Goal: Information Seeking & Learning: Learn about a topic

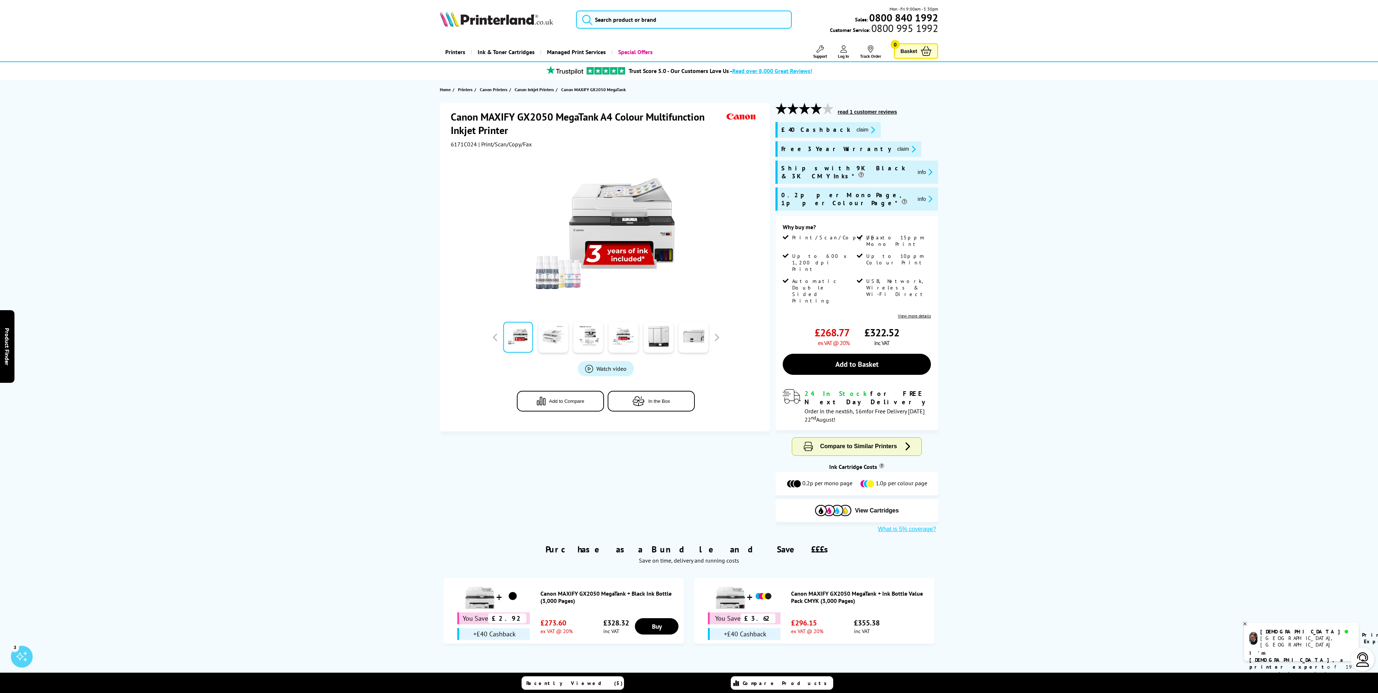
click at [555, 338] on link at bounding box center [553, 337] width 30 height 31
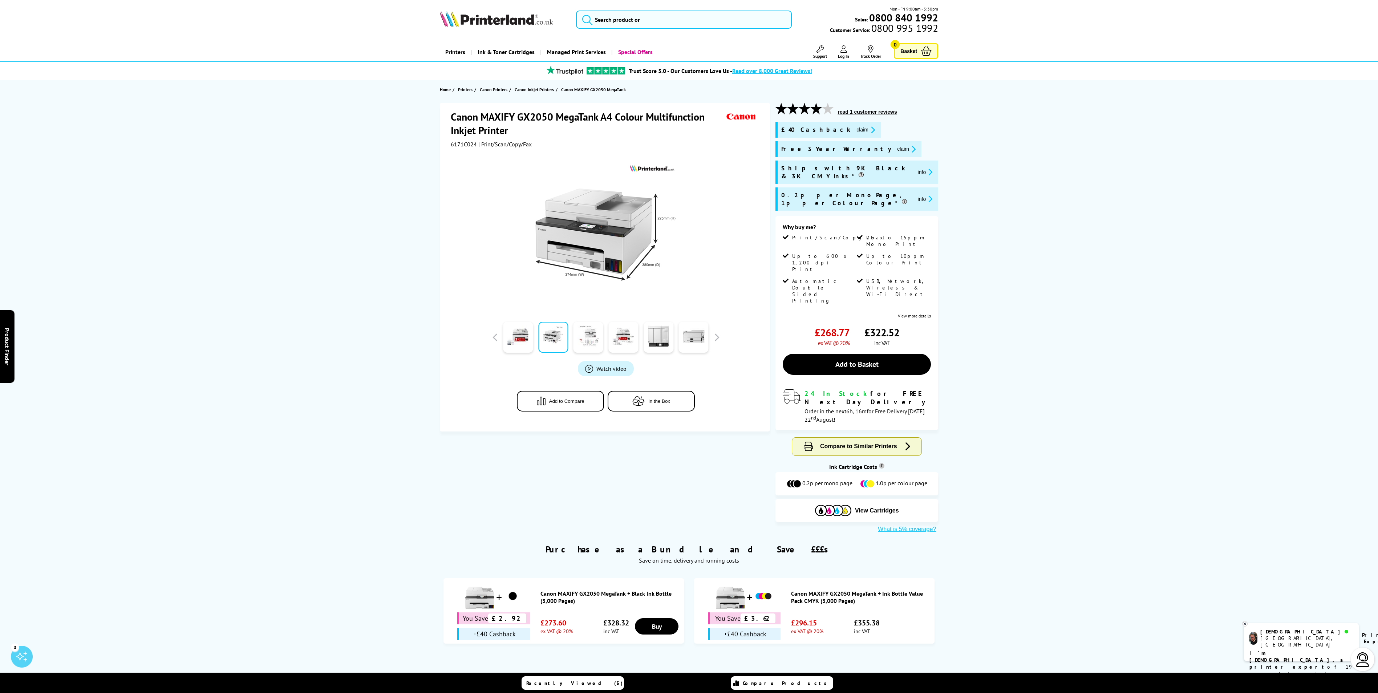
click at [585, 337] on link at bounding box center [588, 337] width 30 height 31
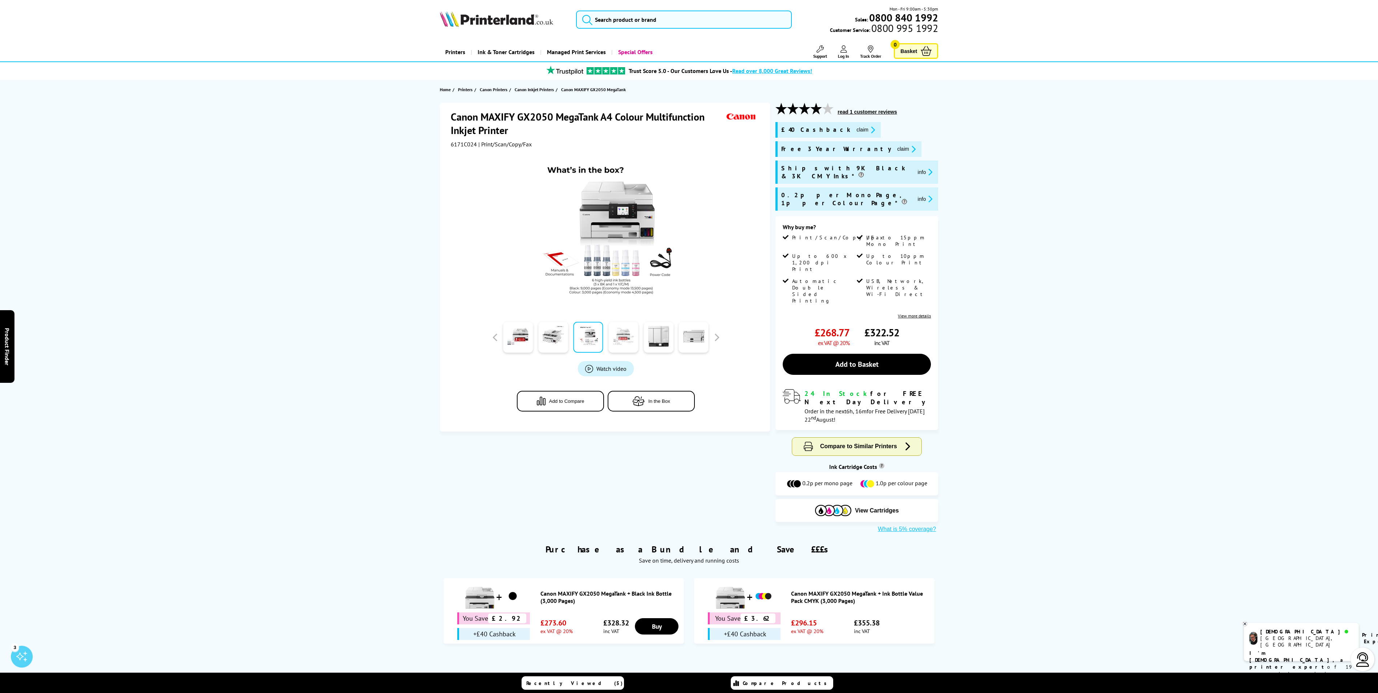
click at [617, 336] on link at bounding box center [623, 337] width 30 height 31
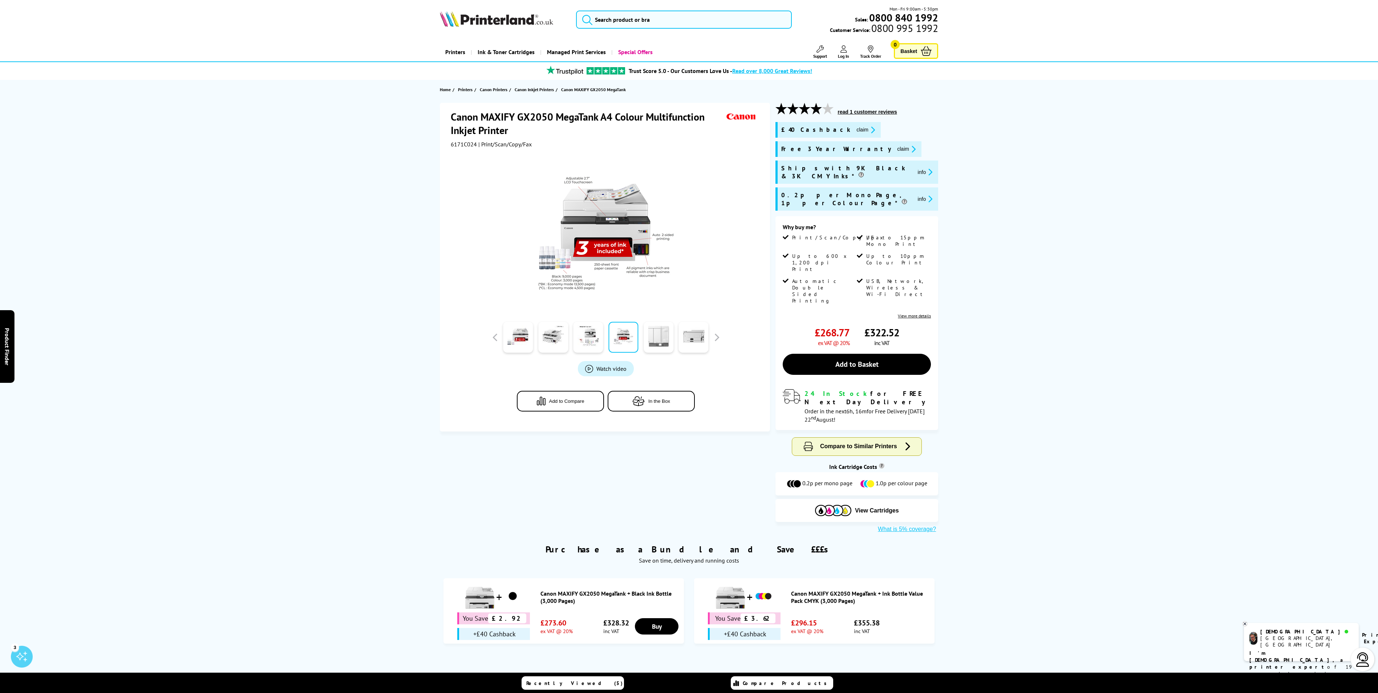
click at [653, 331] on link at bounding box center [659, 337] width 30 height 31
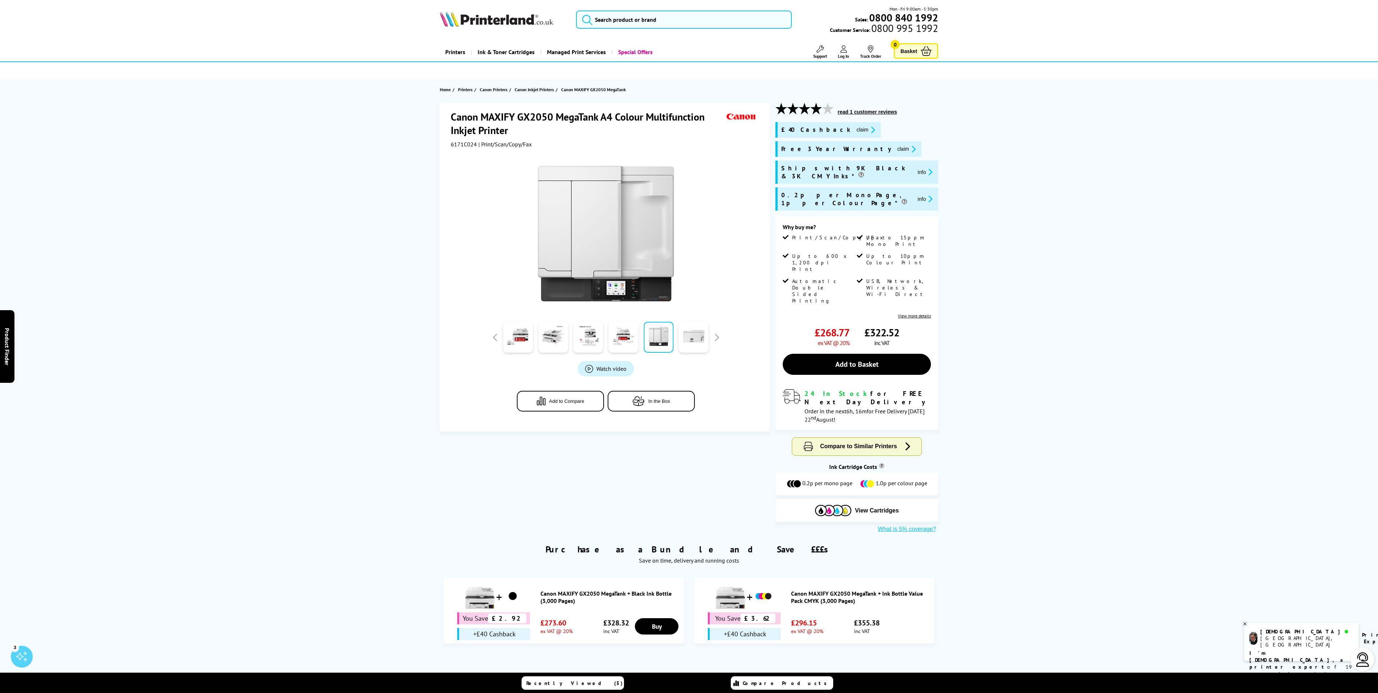
click at [690, 336] on link at bounding box center [694, 337] width 30 height 31
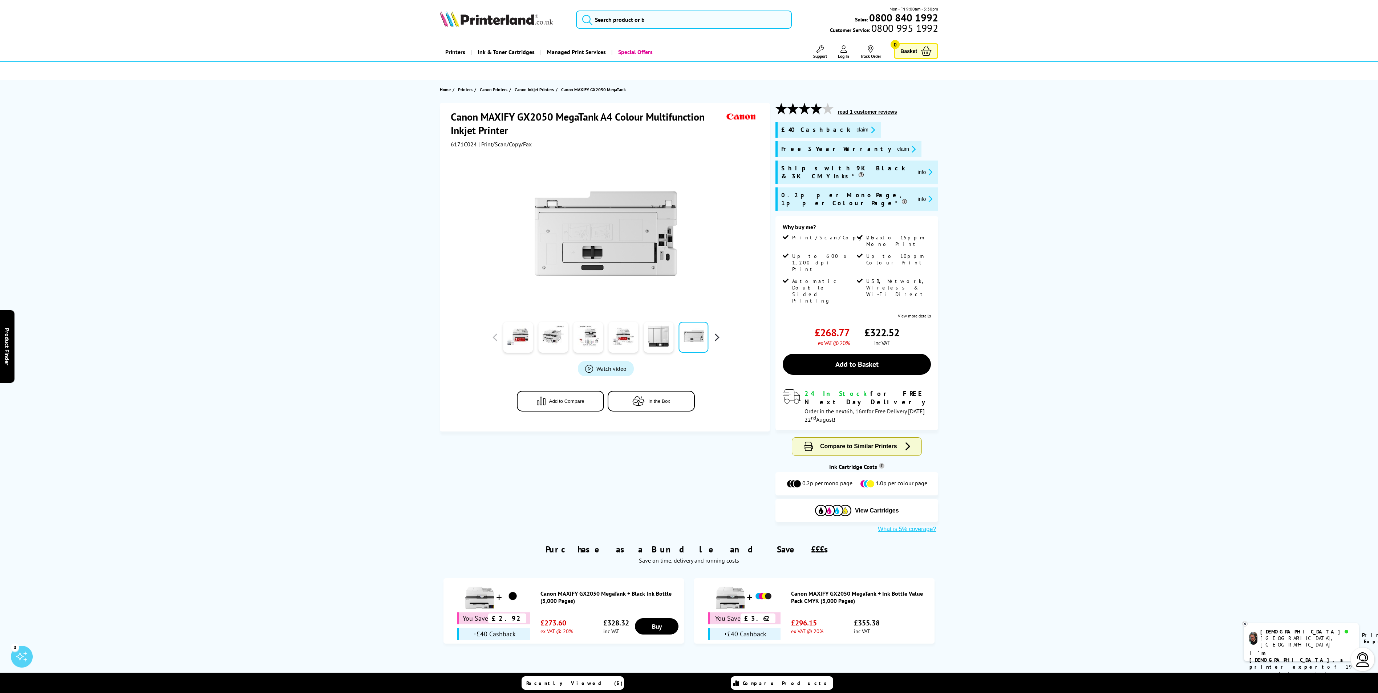
click at [713, 337] on button "button" at bounding box center [716, 337] width 11 height 11
click at [527, 337] on link at bounding box center [518, 337] width 30 height 31
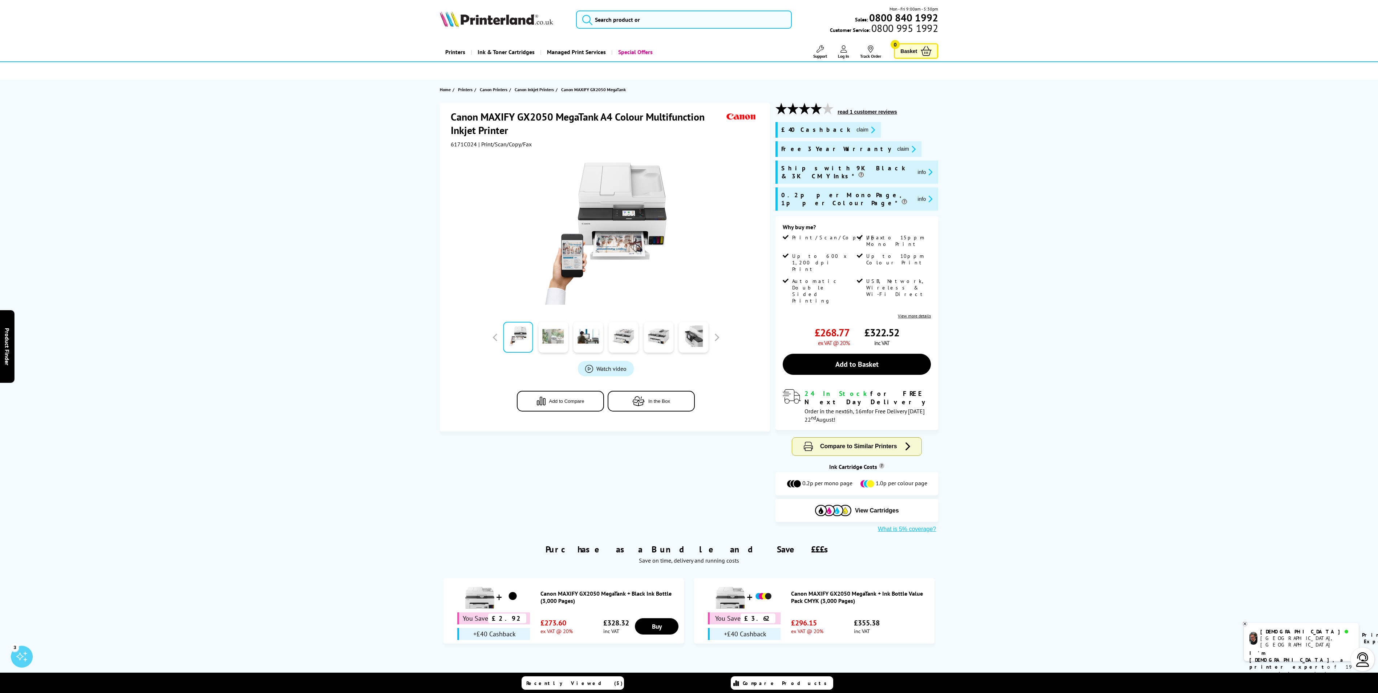
click at [546, 338] on link at bounding box center [553, 337] width 30 height 31
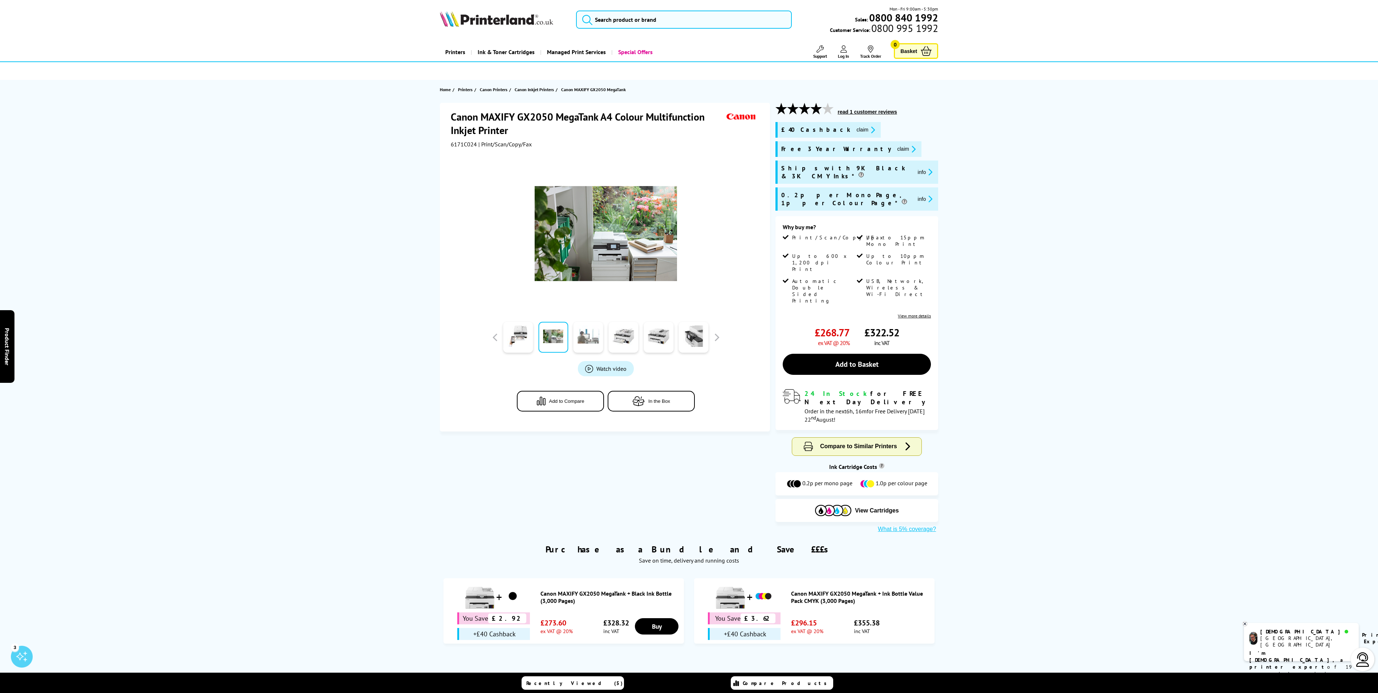
click at [579, 335] on link at bounding box center [588, 337] width 30 height 31
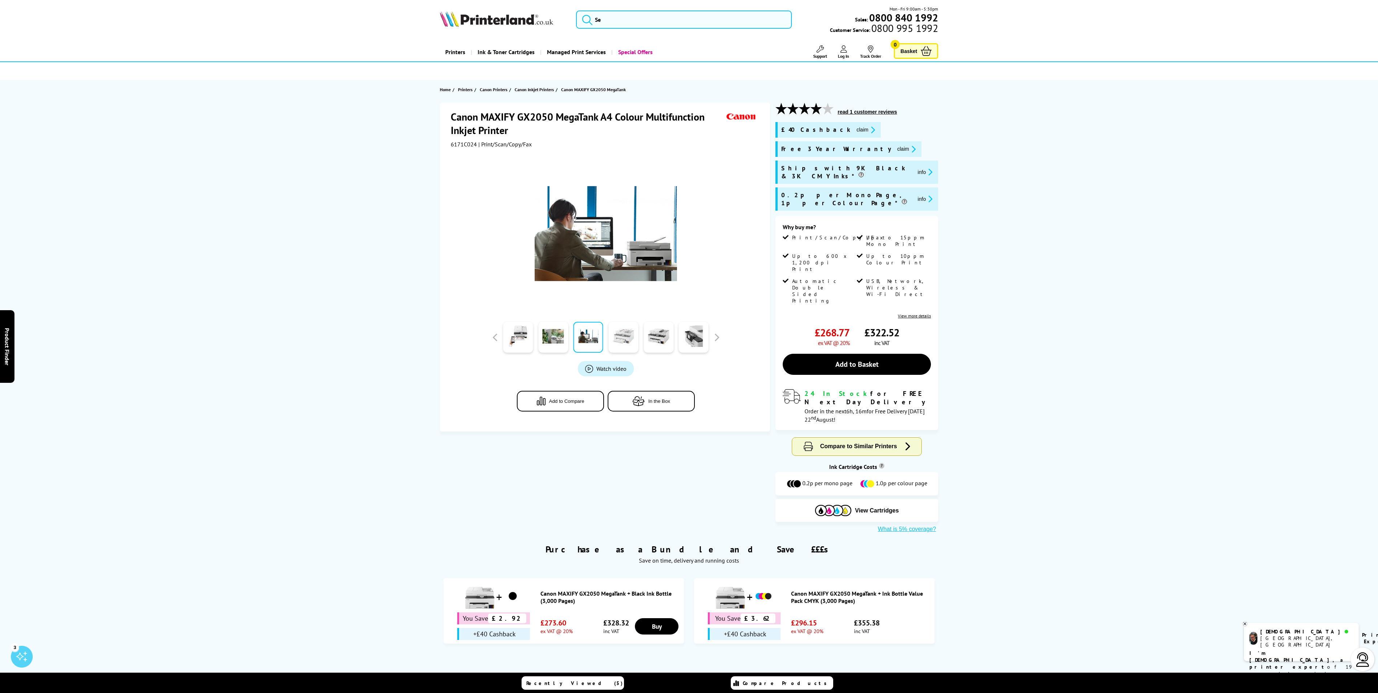
click at [611, 336] on link at bounding box center [623, 337] width 30 height 31
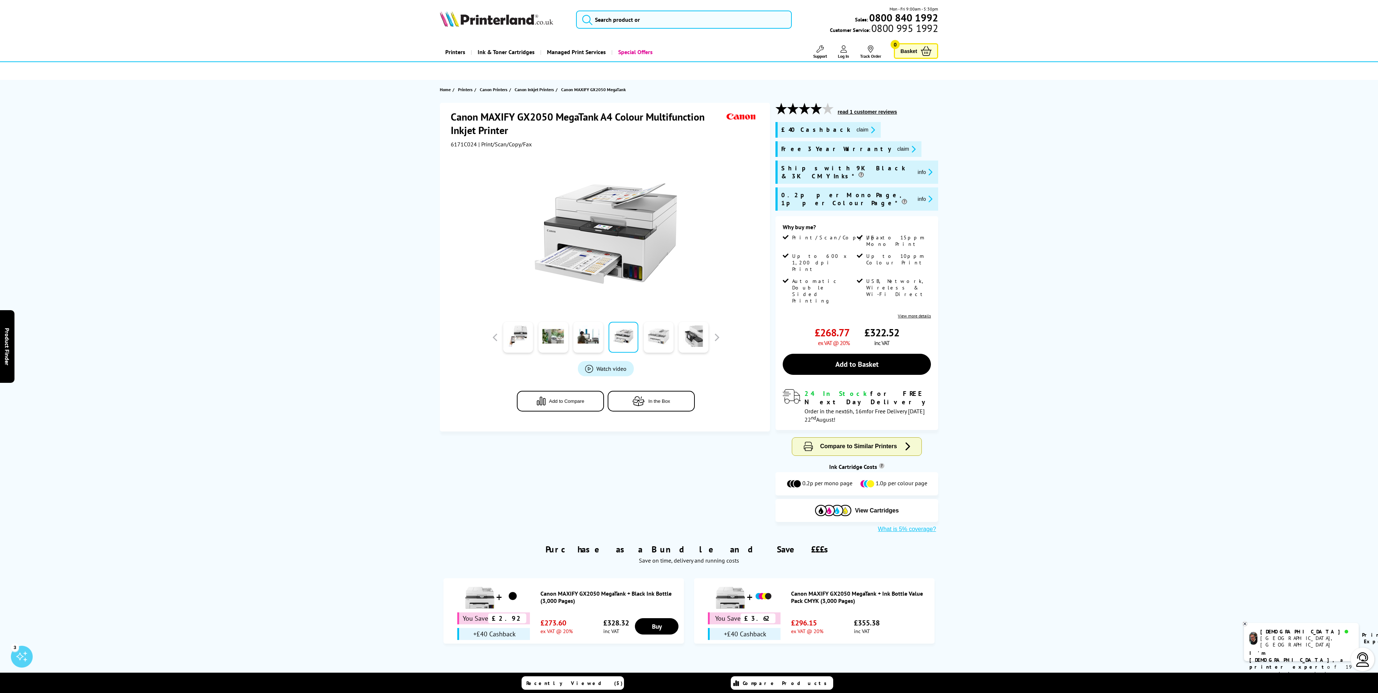
click at [655, 335] on link at bounding box center [659, 337] width 30 height 31
click at [701, 332] on link at bounding box center [694, 337] width 30 height 31
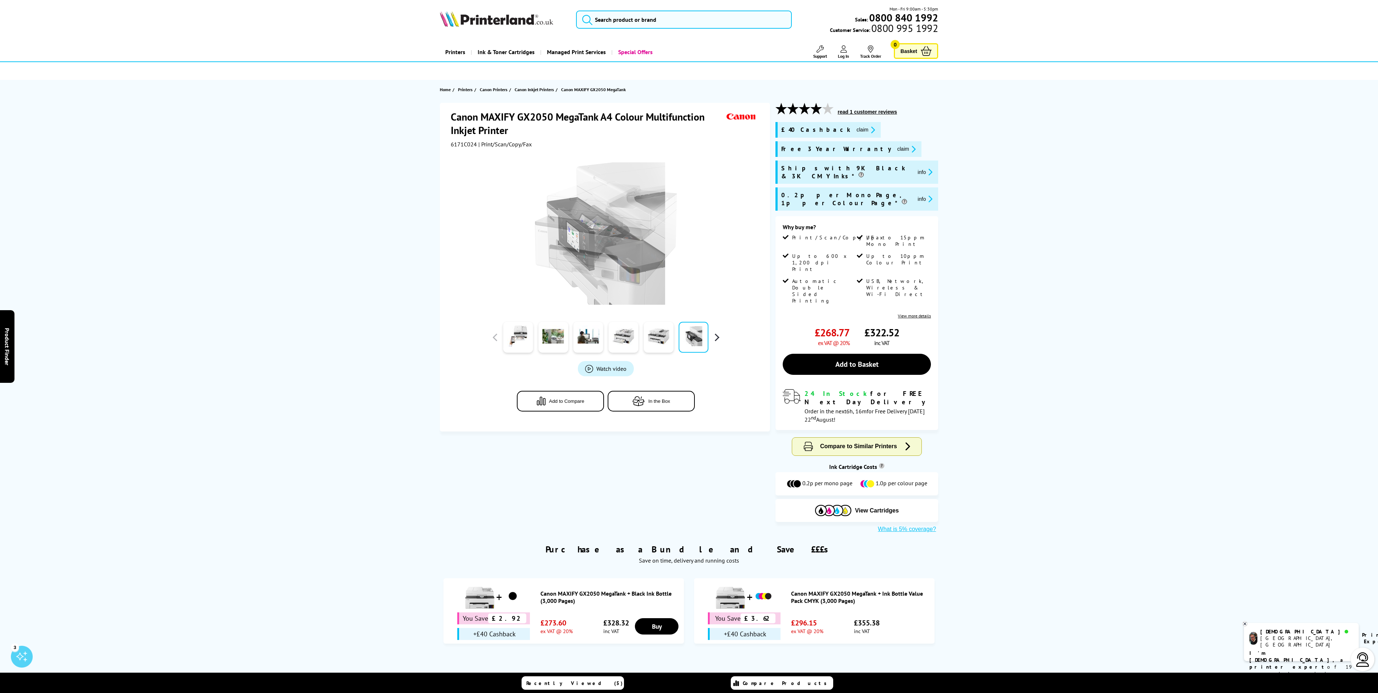
click at [722, 338] on button "button" at bounding box center [716, 337] width 11 height 11
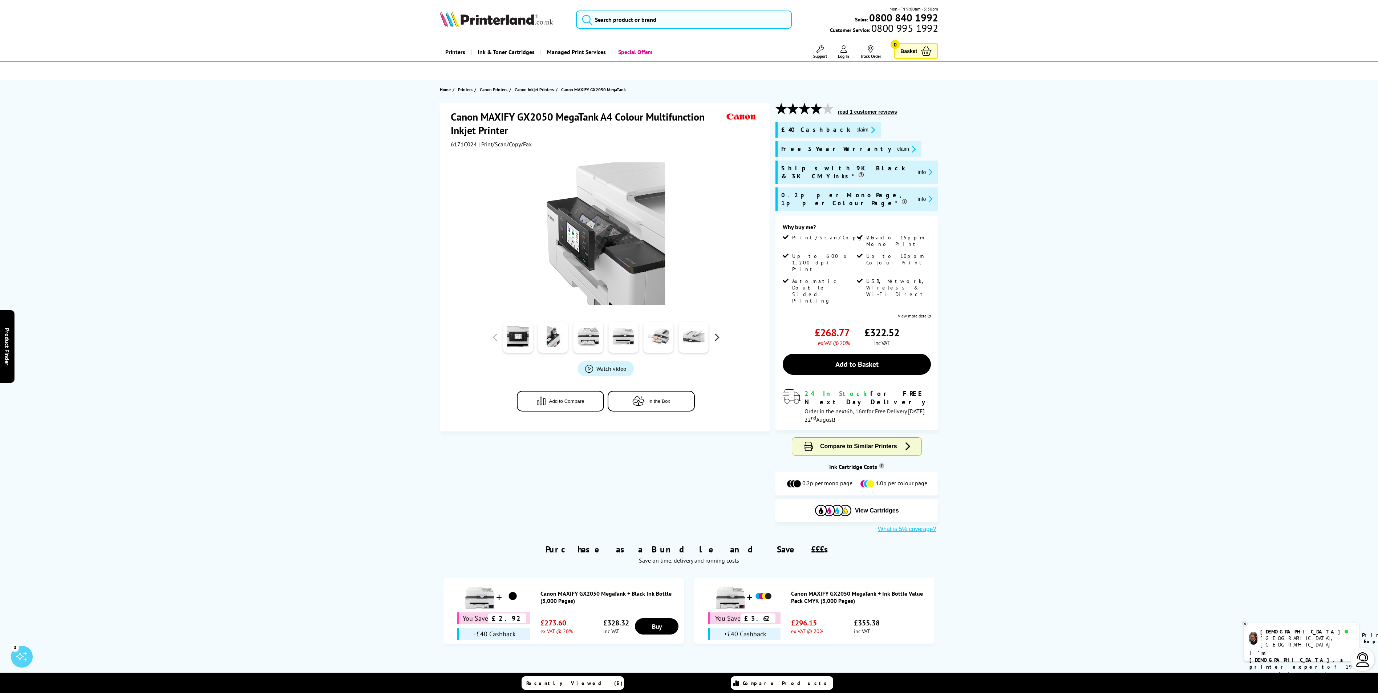
click at [714, 335] on button "button" at bounding box center [716, 337] width 11 height 11
click at [543, 335] on link at bounding box center [553, 337] width 30 height 31
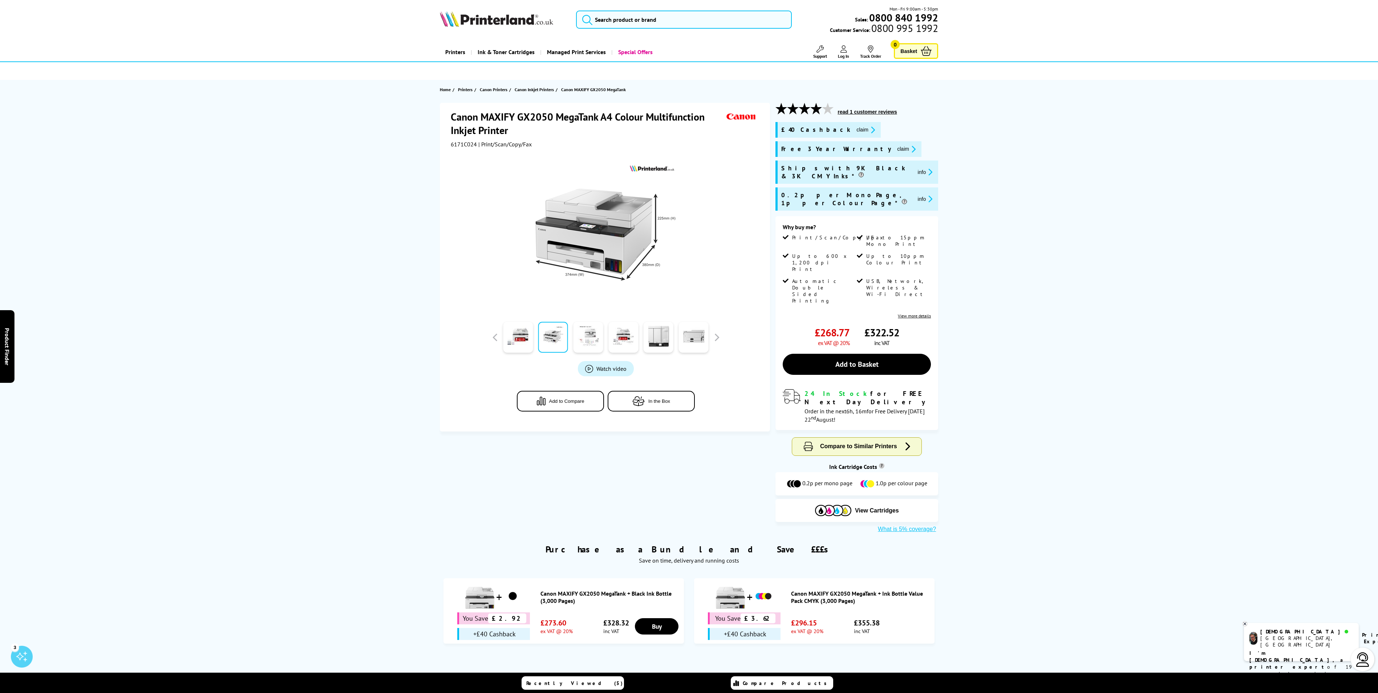
click at [585, 336] on link at bounding box center [588, 337] width 30 height 31
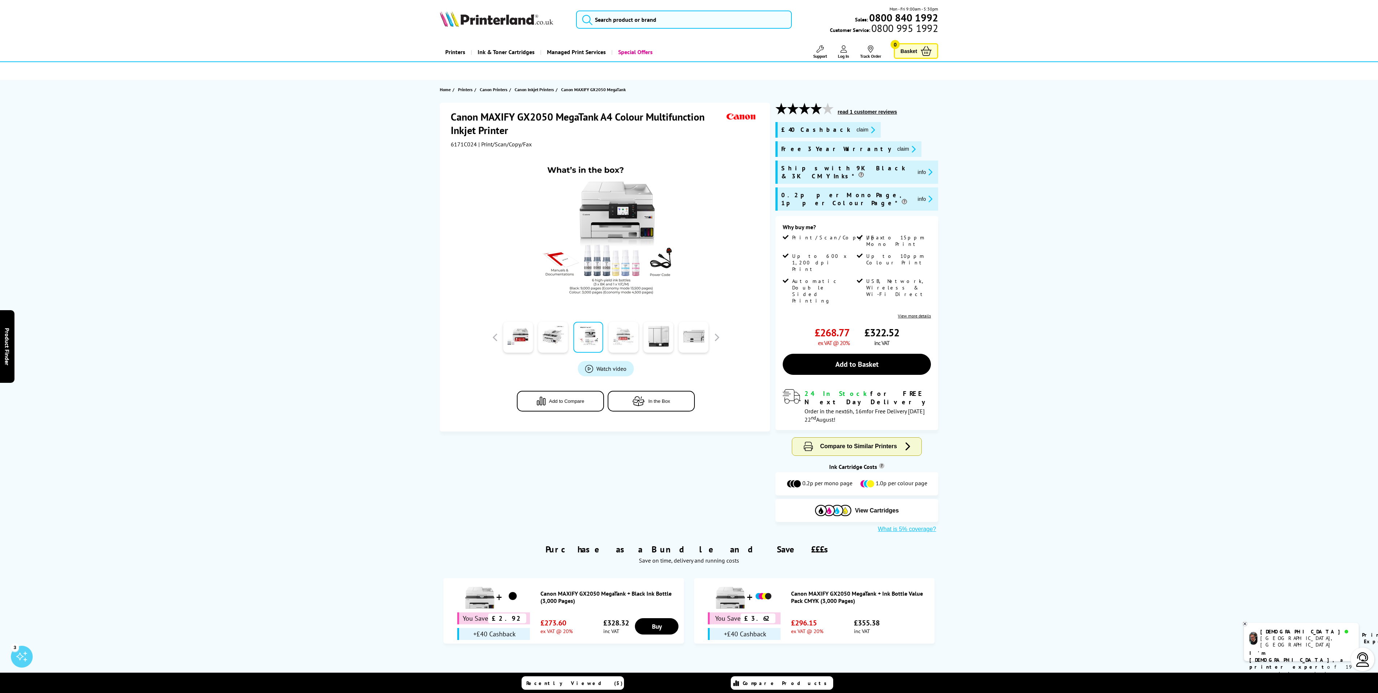
click at [617, 333] on link at bounding box center [623, 337] width 30 height 31
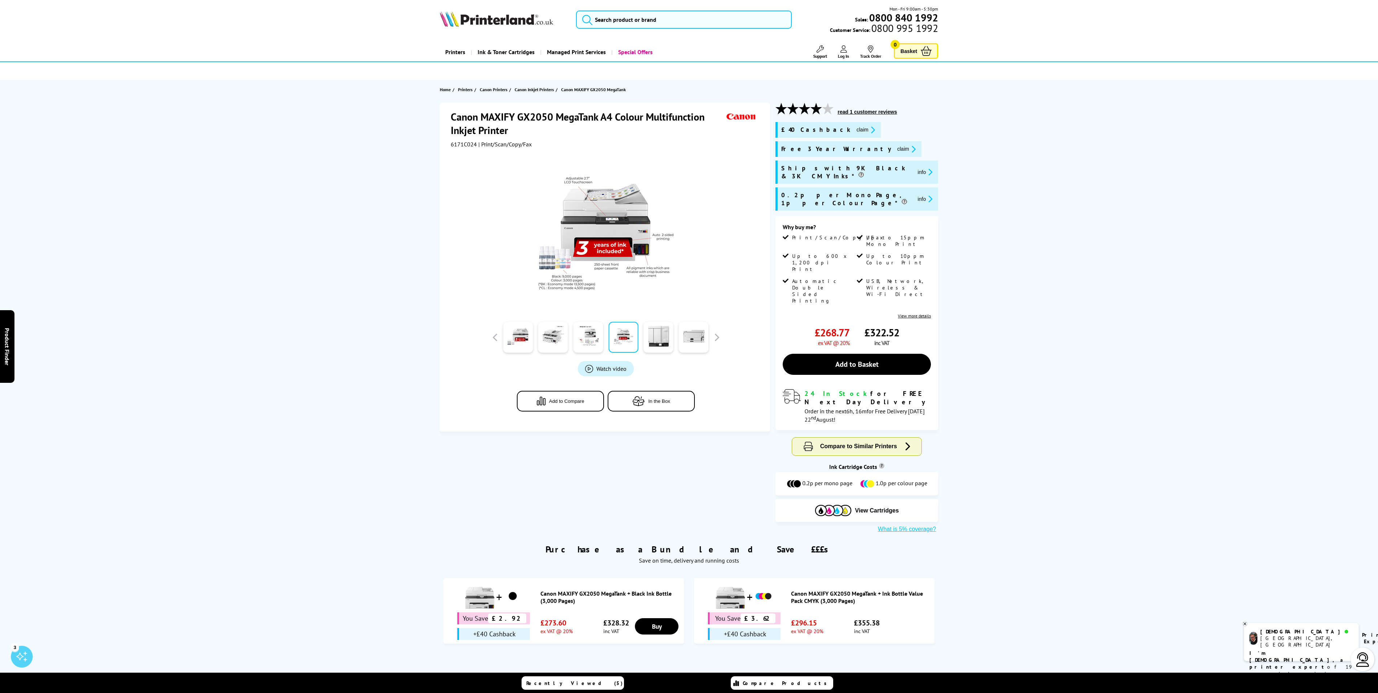
click at [602, 283] on img at bounding box center [606, 233] width 142 height 142
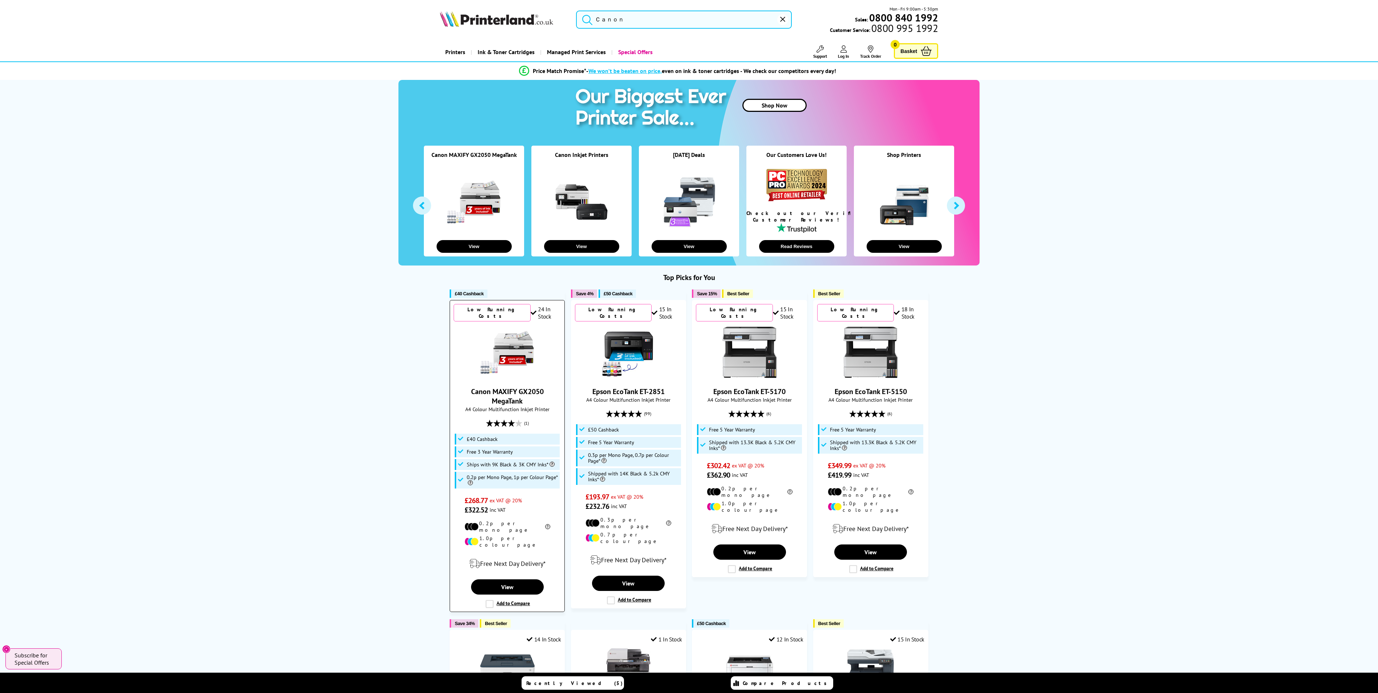
click at [524, 352] on img at bounding box center [507, 352] width 54 height 54
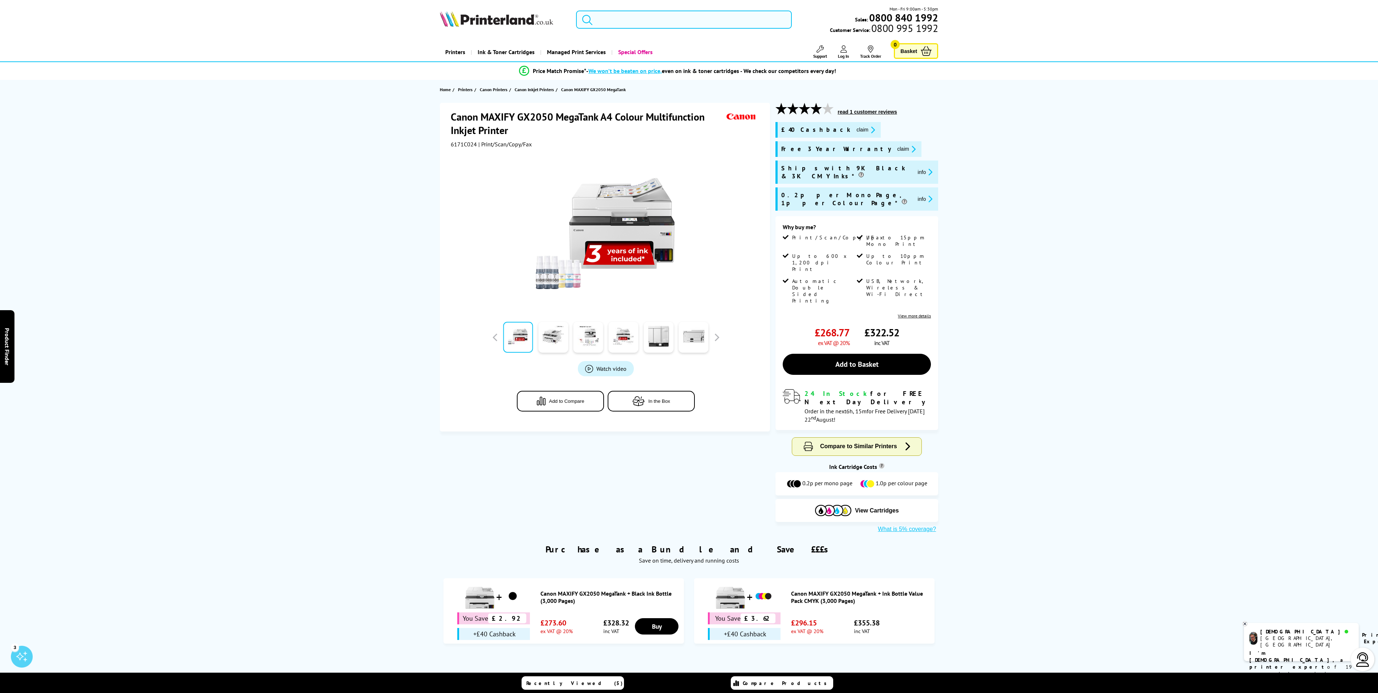
click at [650, 23] on input "search" at bounding box center [684, 20] width 216 height 18
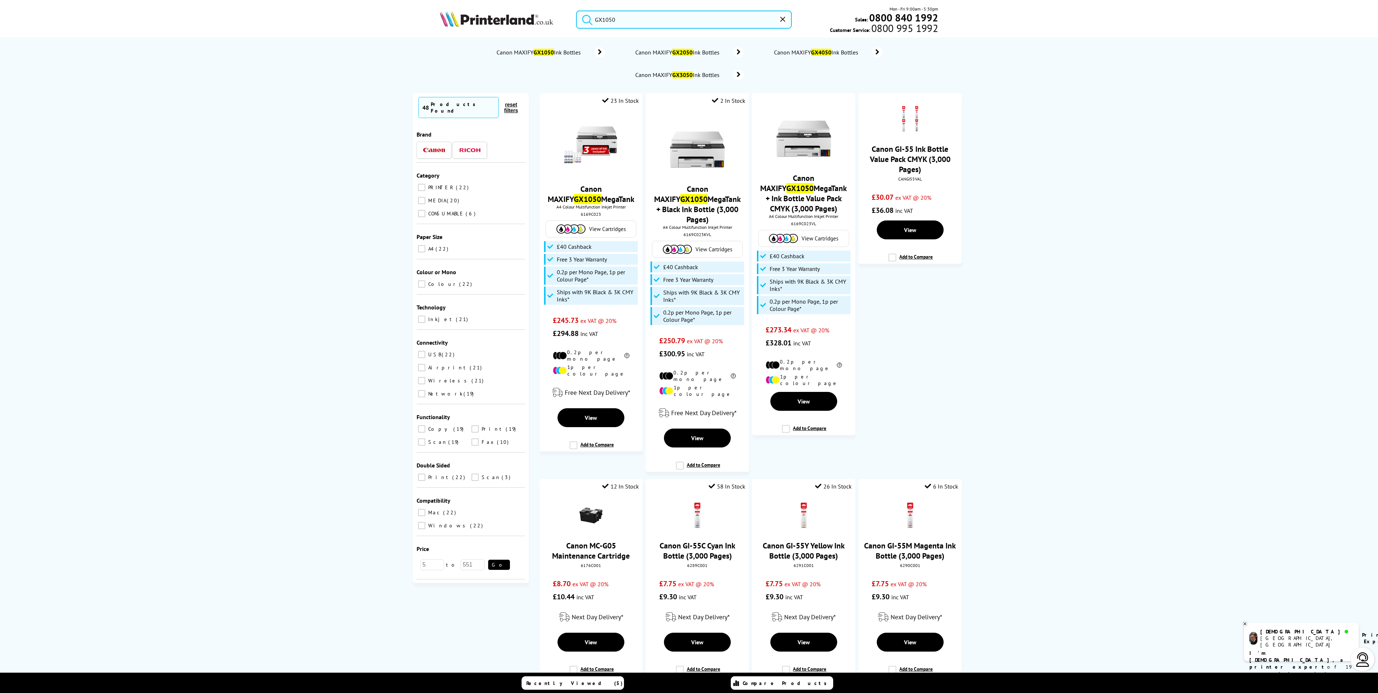
type input "GX1050"
click at [576, 11] on button "submit" at bounding box center [585, 19] width 18 height 16
click at [586, 155] on img at bounding box center [591, 144] width 54 height 54
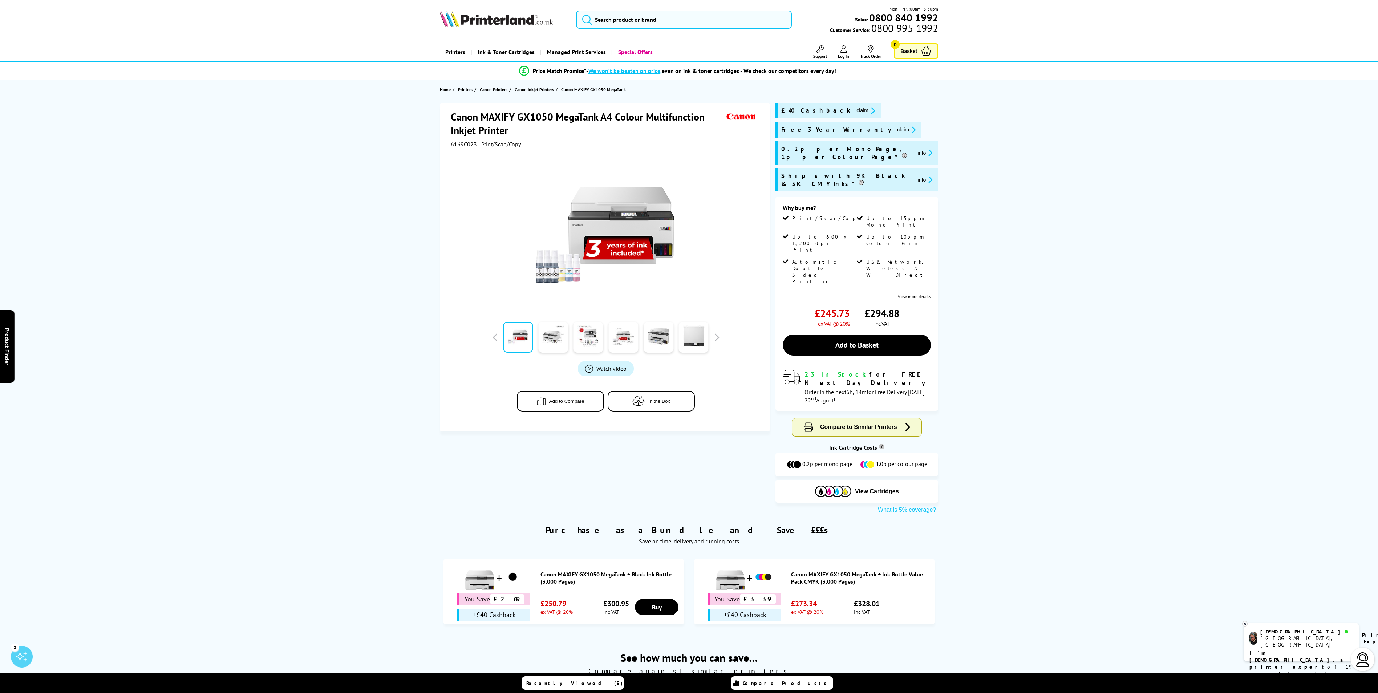
drag, startPoint x: 309, startPoint y: 104, endPoint x: 309, endPoint y: 98, distance: 5.8
